Goal: Navigation & Orientation: Go to known website

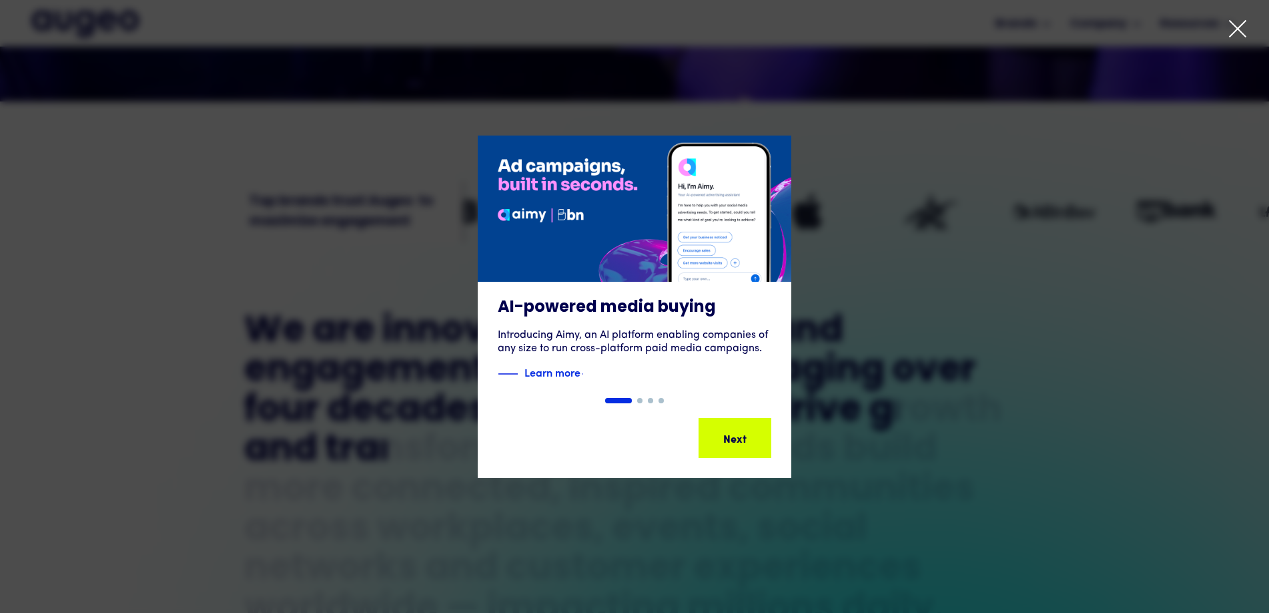
click at [1239, 30] on icon at bounding box center [1238, 29] width 16 height 16
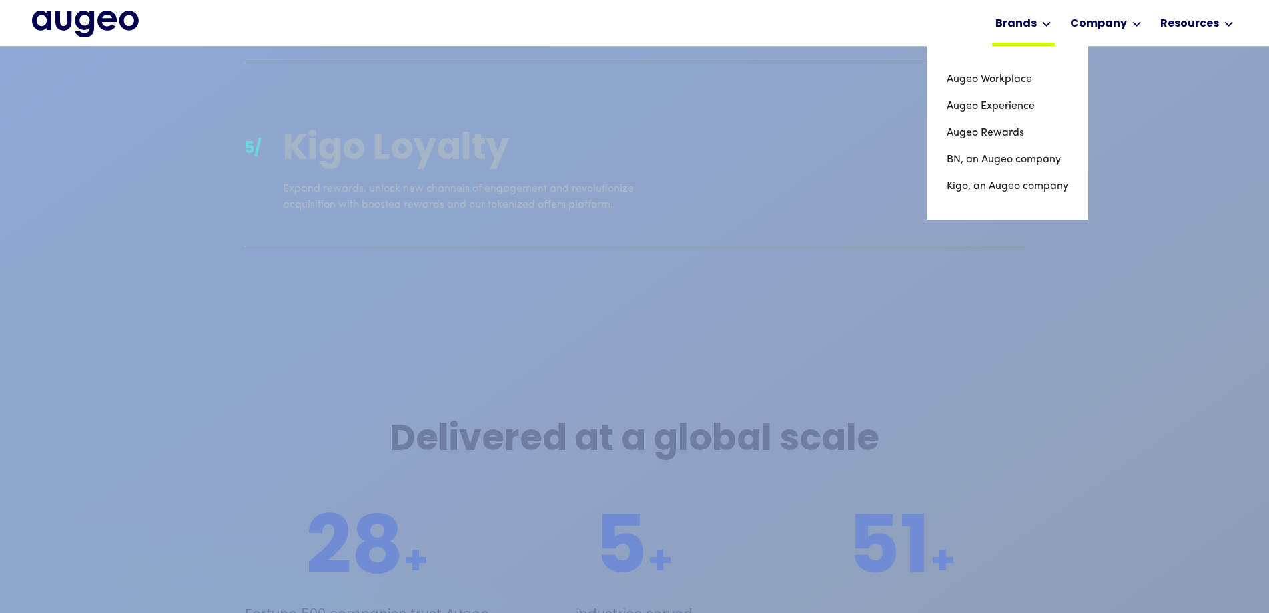
scroll to position [2086, 0]
